Goal: Task Accomplishment & Management: Manage account settings

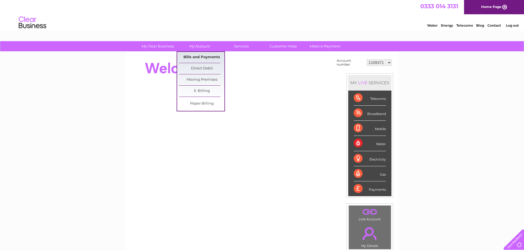
drag, startPoint x: 205, startPoint y: 56, endPoint x: 215, endPoint y: 58, distance: 9.8
click at [205, 57] on link "Bills and Payments" at bounding box center [201, 57] width 45 height 11
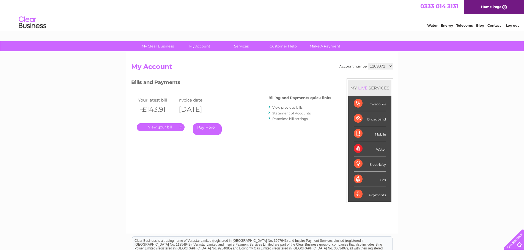
drag, startPoint x: 390, startPoint y: 64, endPoint x: 390, endPoint y: 69, distance: 5.0
click at [390, 64] on select "1109371 1130725 1134607 1135032 1139061 1139062 30270960 30277651 30288092 3029…" at bounding box center [380, 66] width 25 height 7
select select "30270960"
click at [368, 63] on select "1109371 1130725 1134607 1135032 1139061 1139062 30270960 30277651 30288092 3029…" at bounding box center [380, 66] width 25 height 7
click at [157, 126] on link "." at bounding box center [161, 127] width 48 height 8
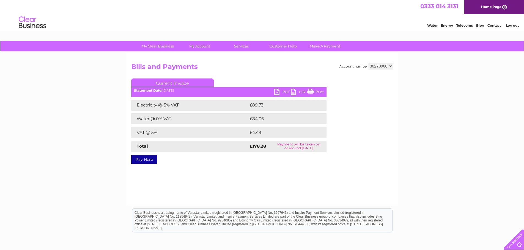
click at [281, 93] on link "PDF" at bounding box center [282, 93] width 16 height 8
